Goal: Information Seeking & Learning: Learn about a topic

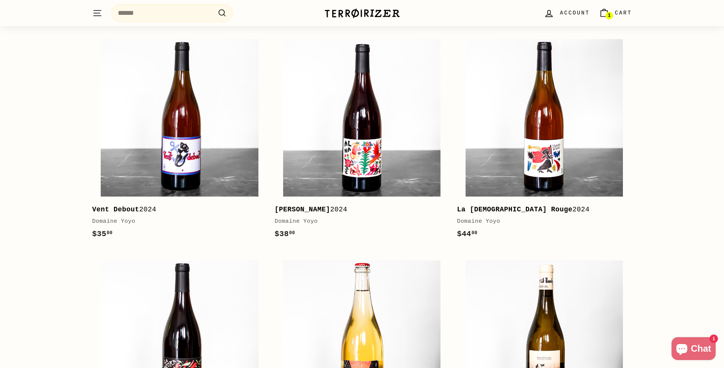
scroll to position [143, 0]
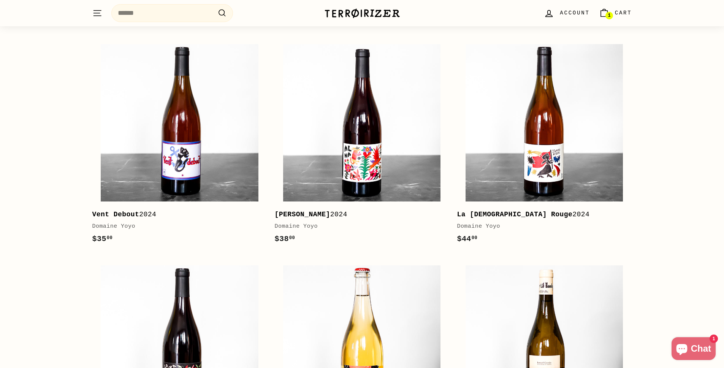
click at [98, 16] on icon ". . ." at bounding box center [97, 13] width 10 height 10
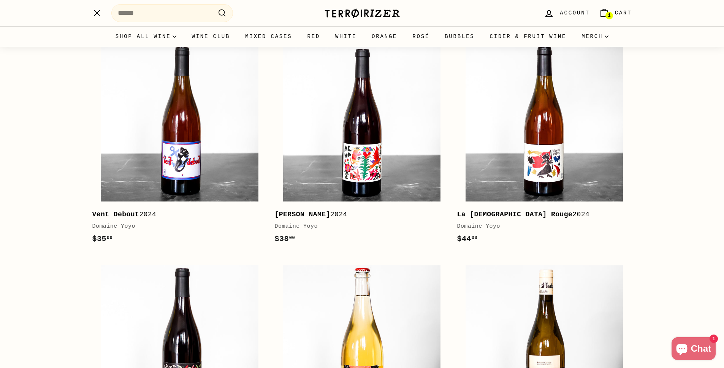
click at [98, 13] on icon "." at bounding box center [96, 13] width 6 height 0
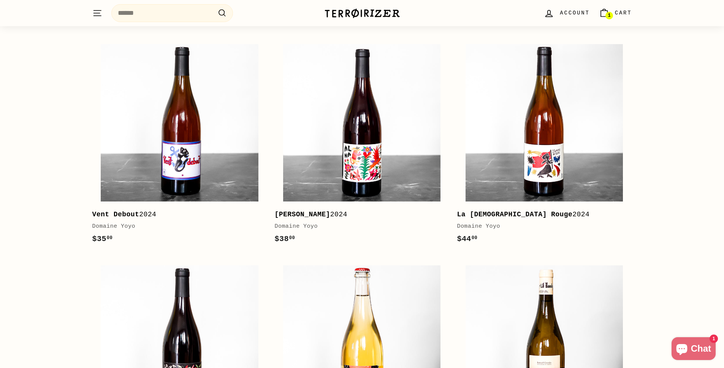
click at [98, 13] on icon "." at bounding box center [96, 13] width 6 height 0
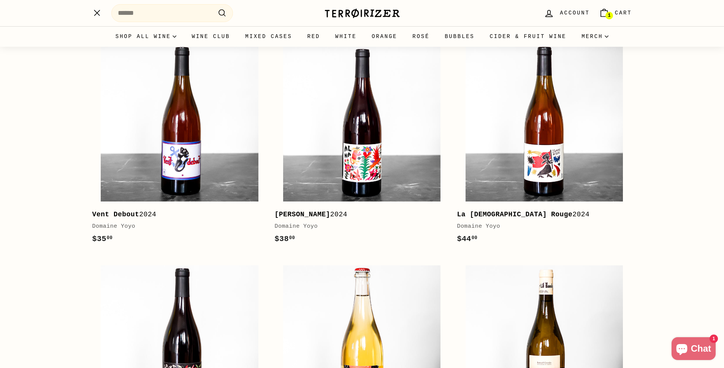
click at [98, 13] on icon "." at bounding box center [96, 13] width 6 height 0
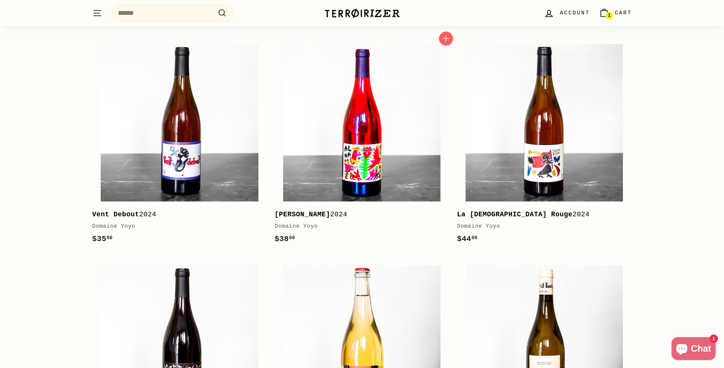
scroll to position [162, 0]
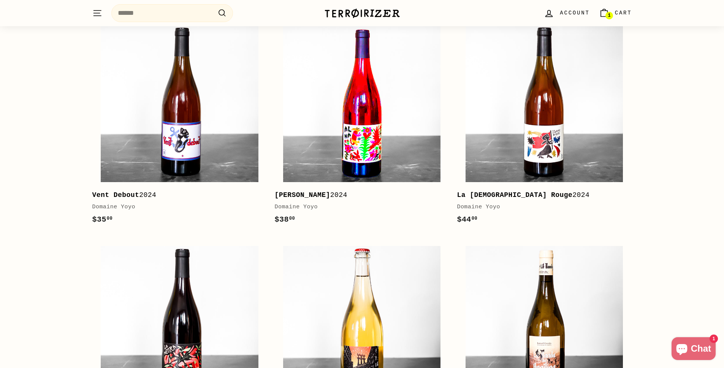
click at [339, 138] on img at bounding box center [361, 103] width 157 height 157
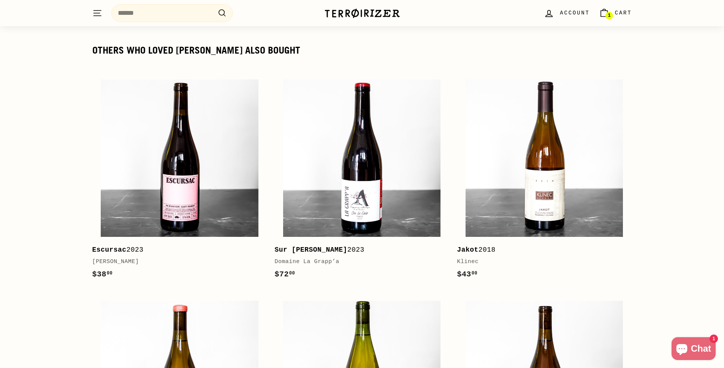
scroll to position [772, 0]
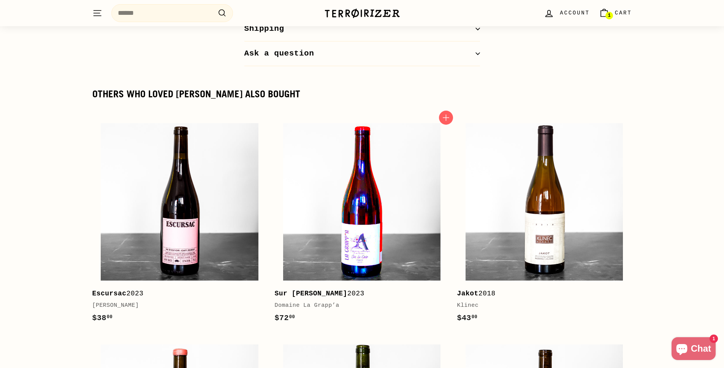
click at [315, 133] on img at bounding box center [361, 201] width 157 height 157
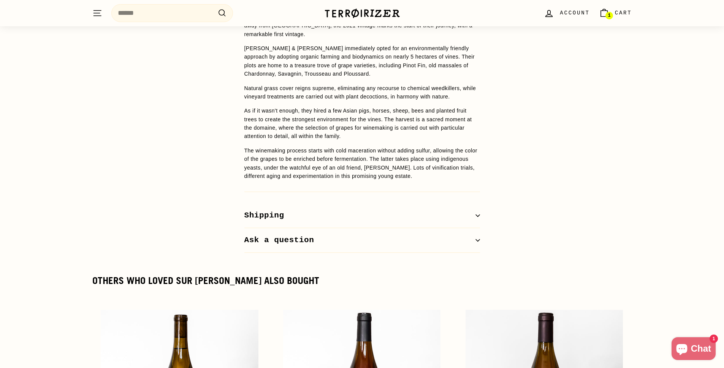
scroll to position [576, 0]
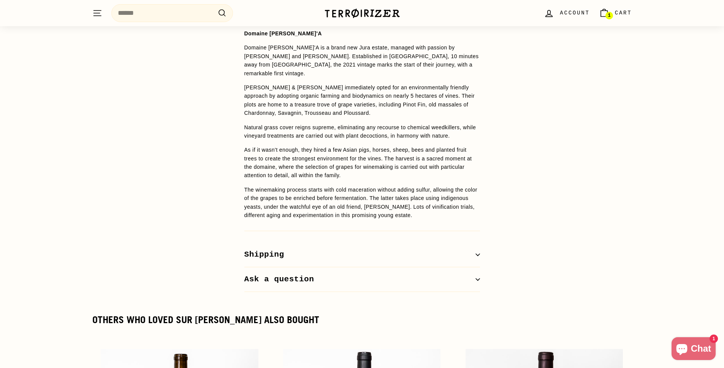
click at [269, 272] on button "Ask a question" at bounding box center [362, 279] width 236 height 25
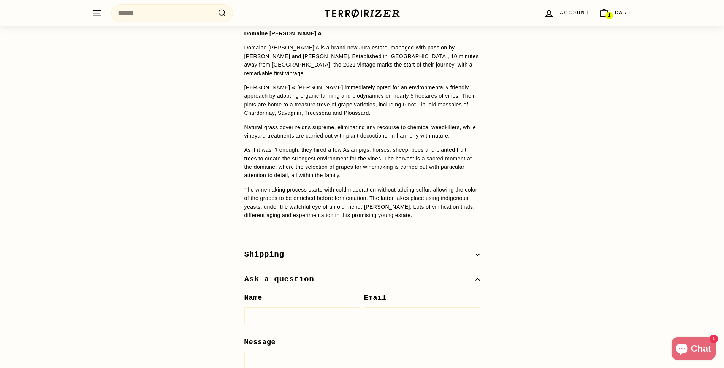
click at [271, 242] on button "Shipping" at bounding box center [362, 254] width 236 height 25
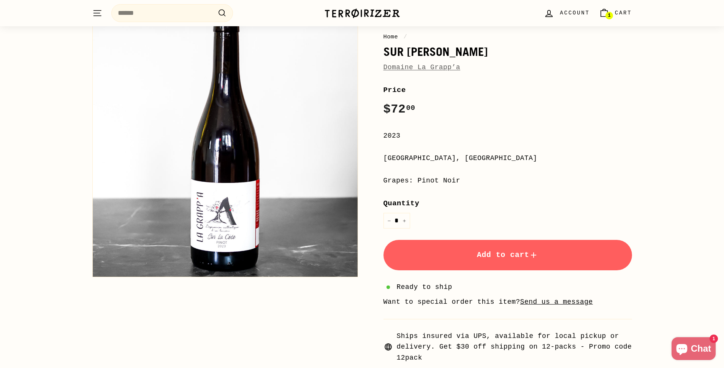
scroll to position [0, 0]
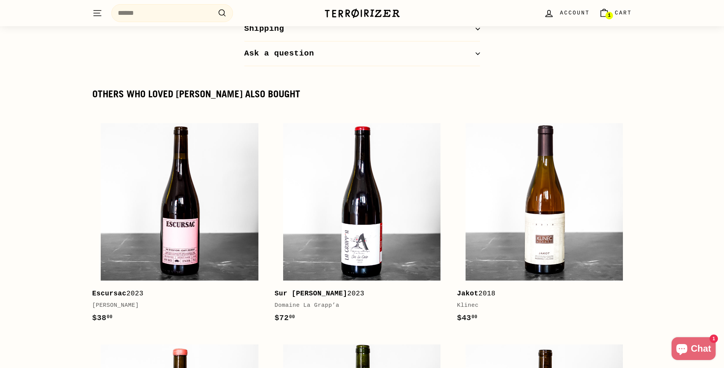
scroll to position [772, 0]
